Goal: Transaction & Acquisition: Purchase product/service

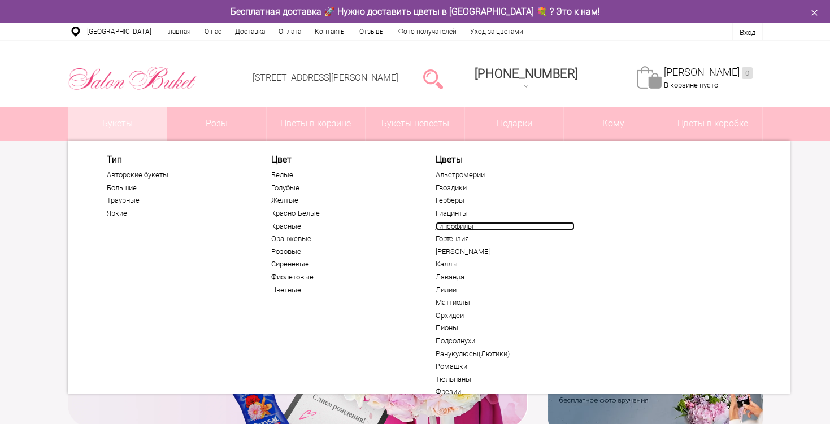
click at [441, 228] on link "Гипсофилы" at bounding box center [505, 226] width 139 height 9
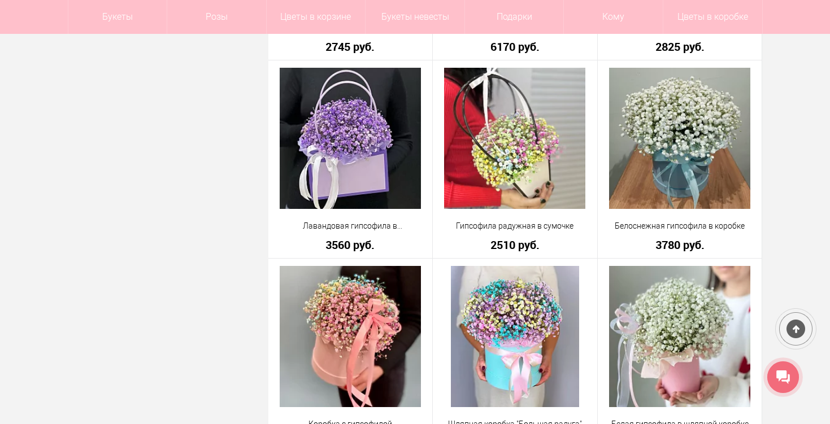
scroll to position [1937, 0]
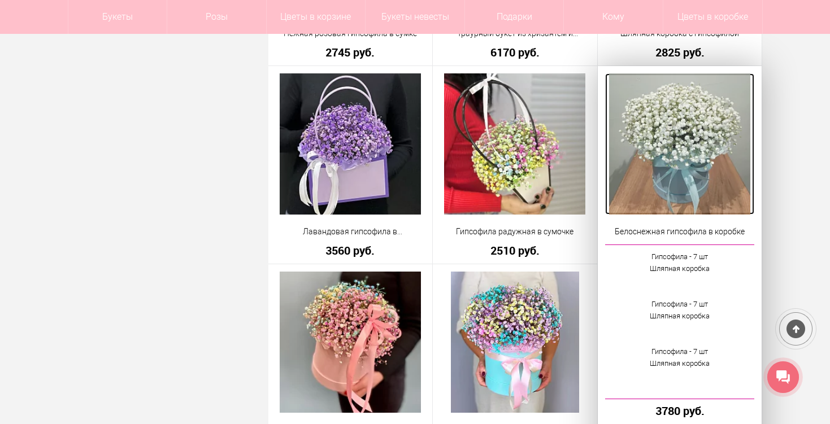
click at [718, 177] on img at bounding box center [679, 143] width 141 height 141
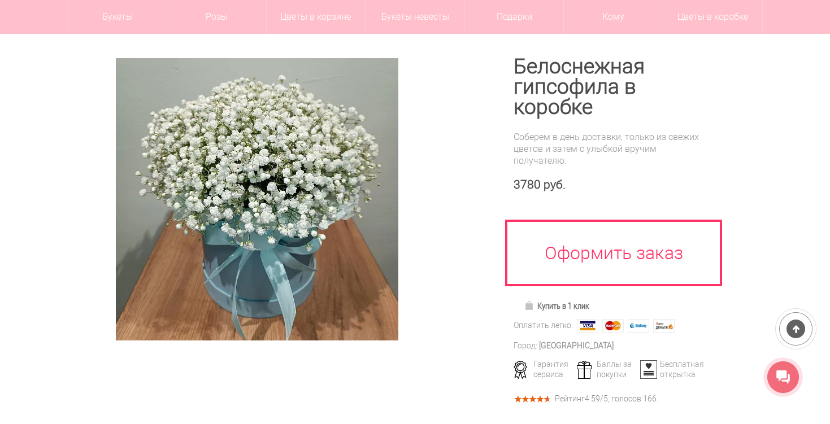
scroll to position [115, 0]
